Goal: Task Accomplishment & Management: Manage account settings

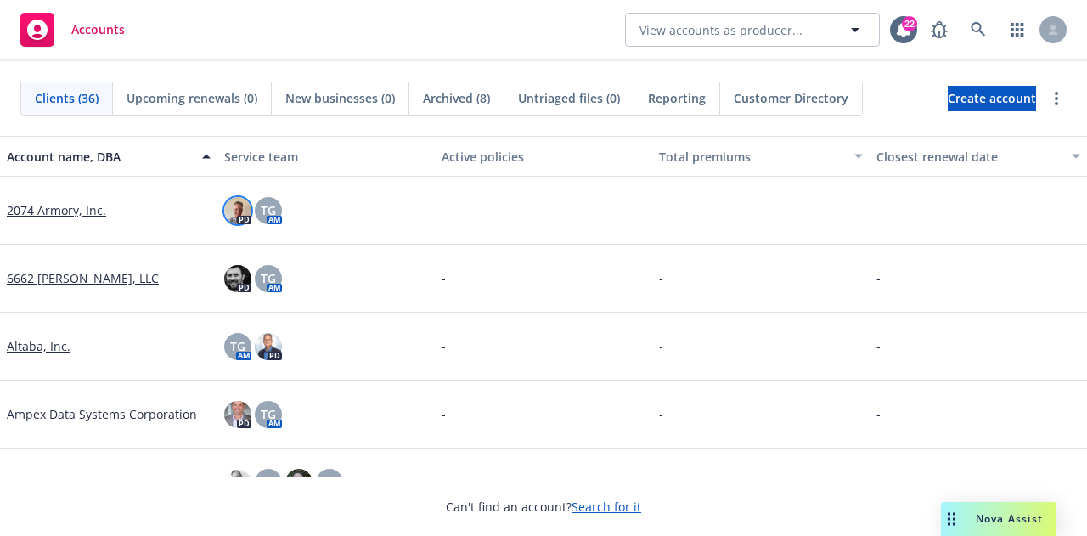
click at [234, 208] on img at bounding box center [237, 210] width 27 height 27
click at [411, 195] on div "PD TG AM" at bounding box center [325, 211] width 217 height 68
click at [234, 408] on img at bounding box center [237, 414] width 27 height 27
click at [460, 194] on div "-" at bounding box center [543, 211] width 217 height 68
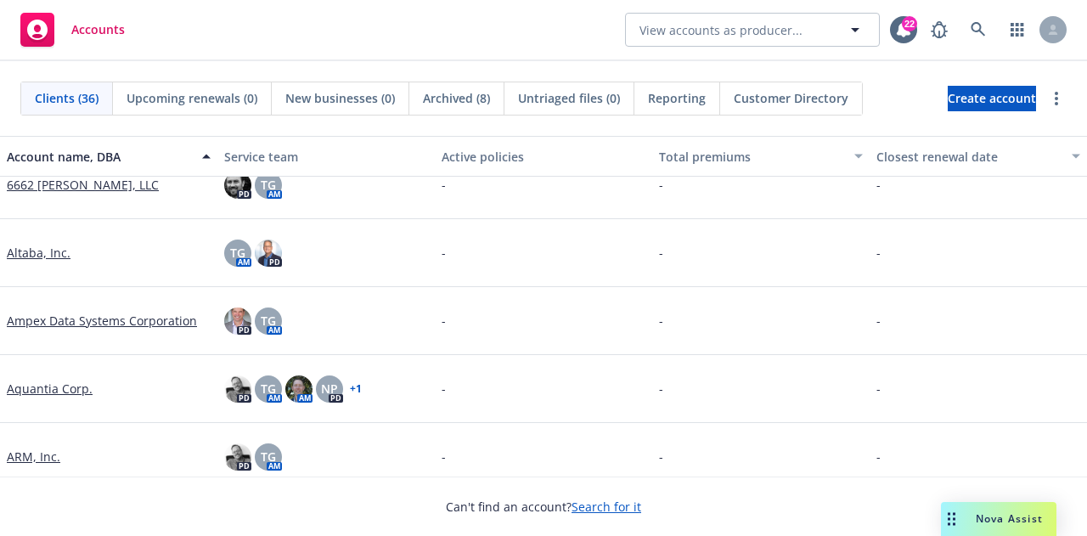
scroll to position [170, 0]
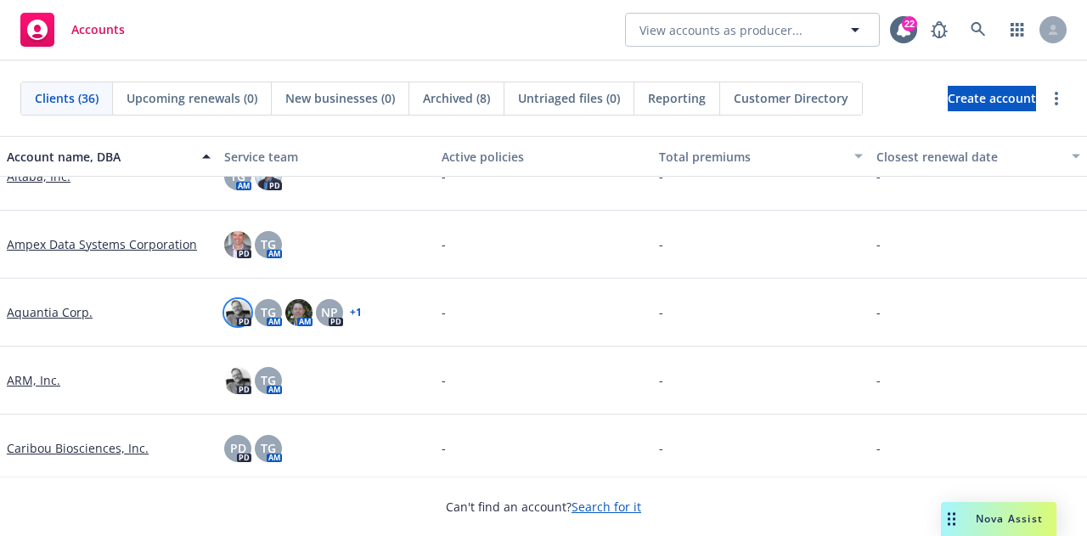
click at [235, 308] on img at bounding box center [237, 312] width 27 height 27
click at [534, 289] on div "-" at bounding box center [543, 313] width 217 height 68
